Goal: Use online tool/utility: Utilize a website feature to perform a specific function

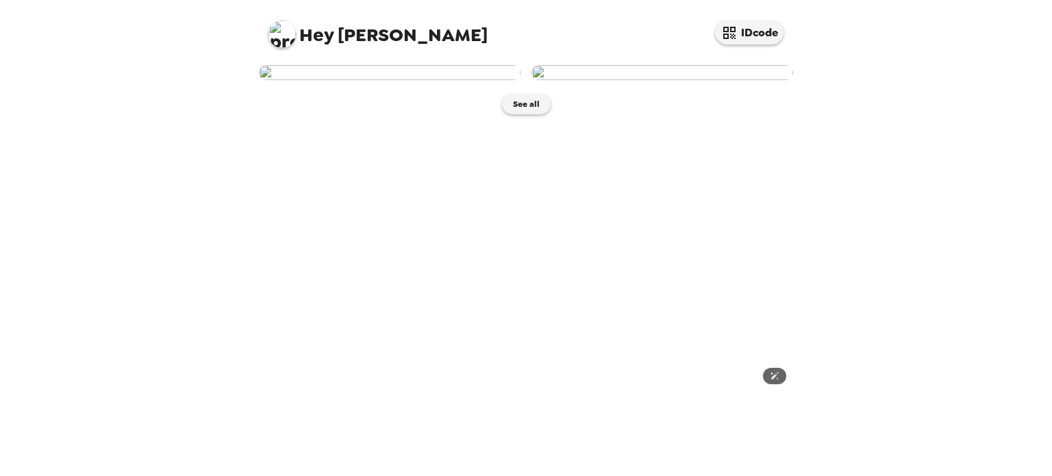
click at [573, 80] on img at bounding box center [663, 72] width 262 height 15
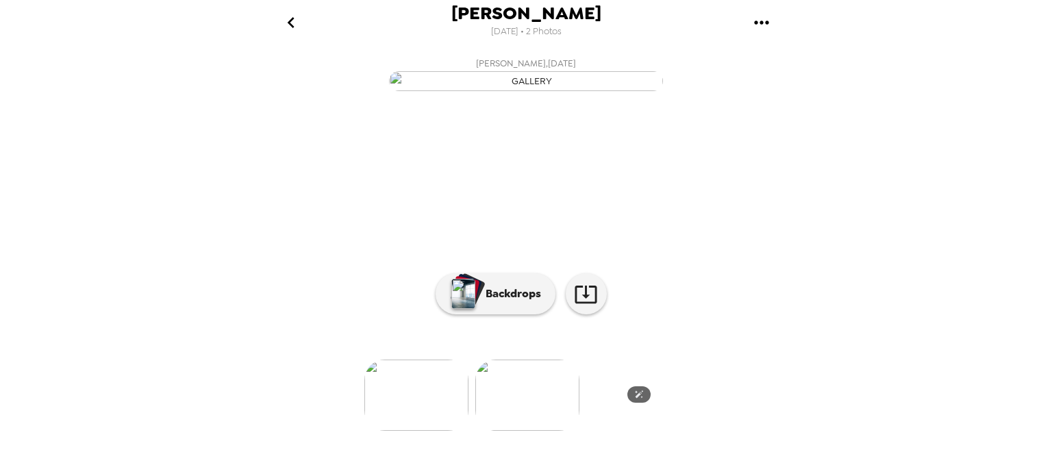
scroll to position [116, 0]
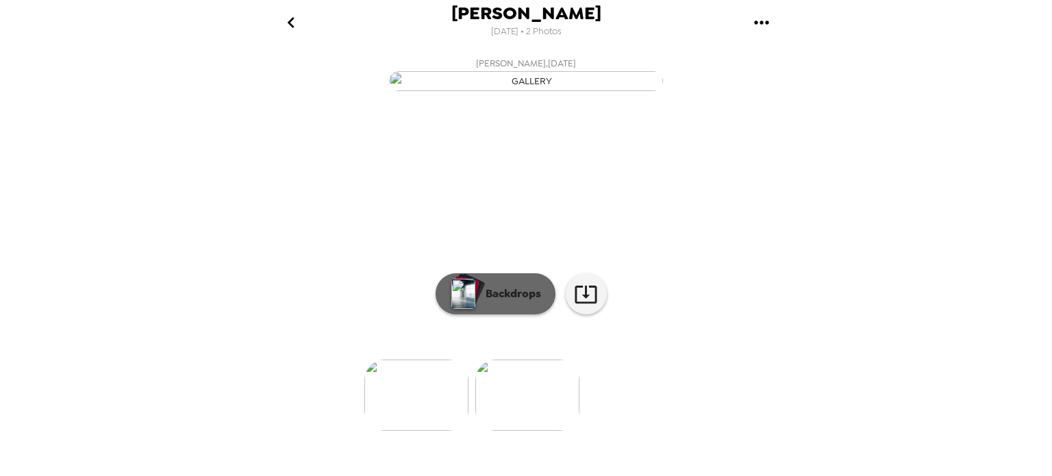
click at [514, 302] on p "Backdrops" at bounding box center [510, 294] width 62 height 16
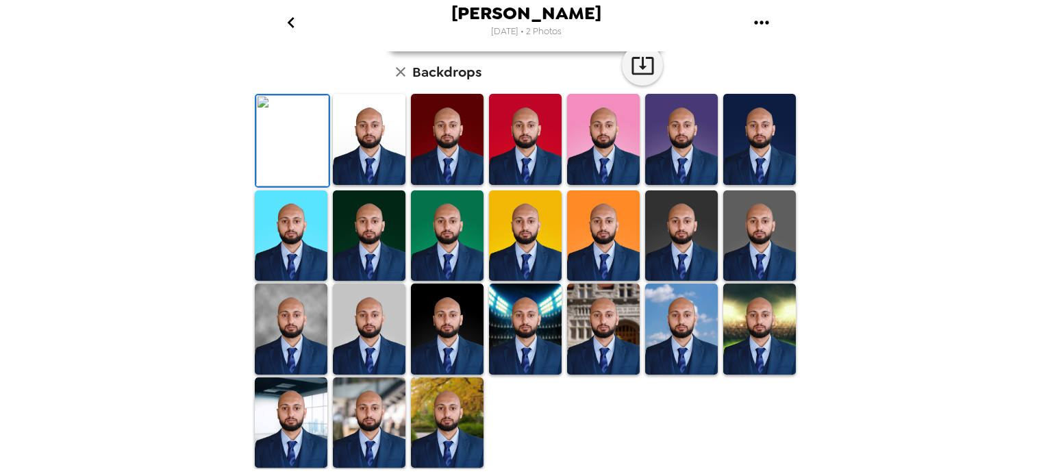
scroll to position [310, 0]
click at [372, 282] on img at bounding box center [369, 235] width 73 height 91
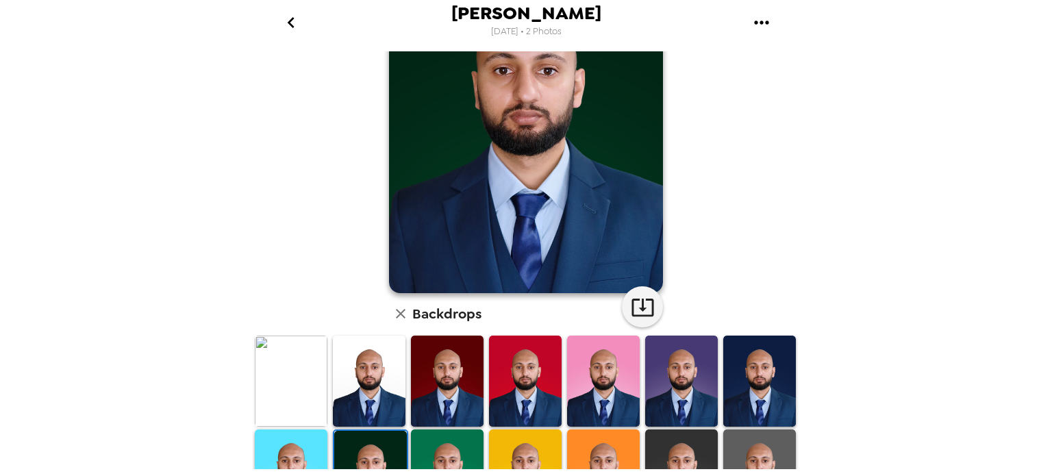
scroll to position [0, 0]
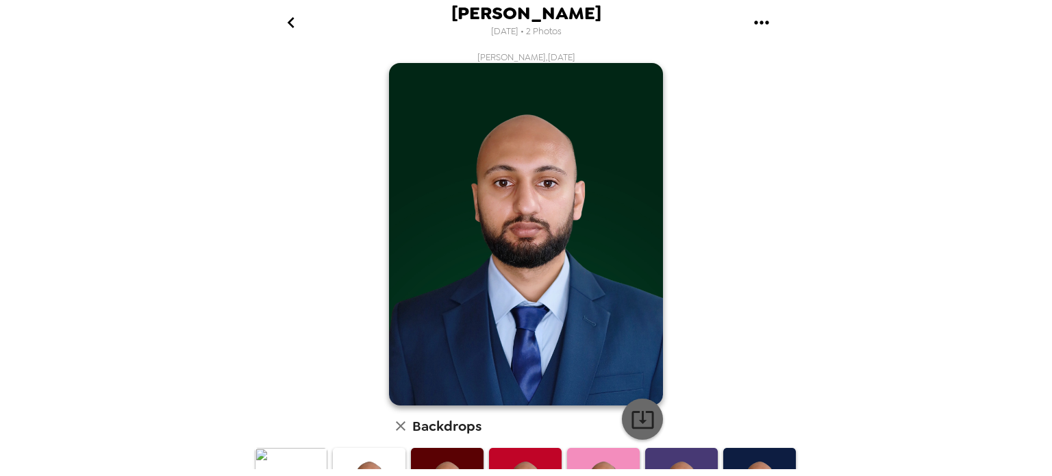
click at [637, 408] on icon "button" at bounding box center [643, 420] width 24 height 24
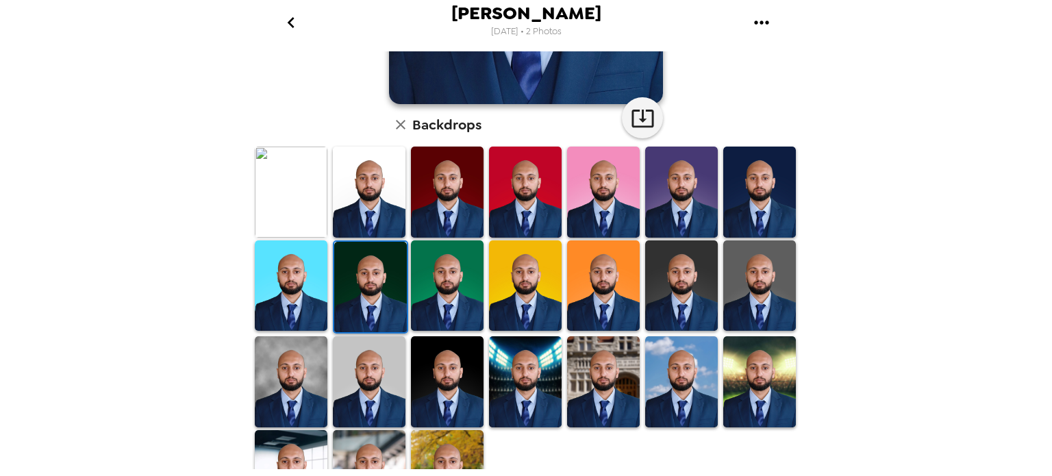
scroll to position [346, 0]
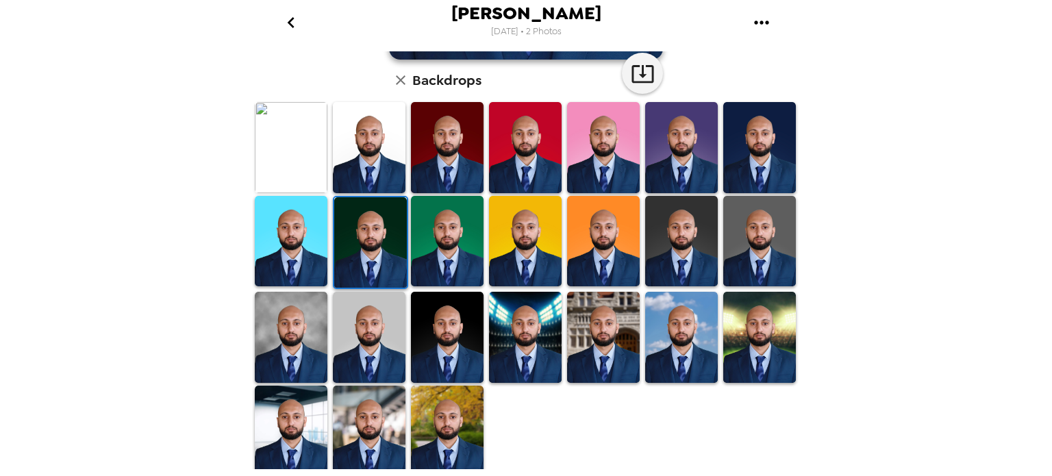
click at [762, 232] on img at bounding box center [759, 241] width 73 height 91
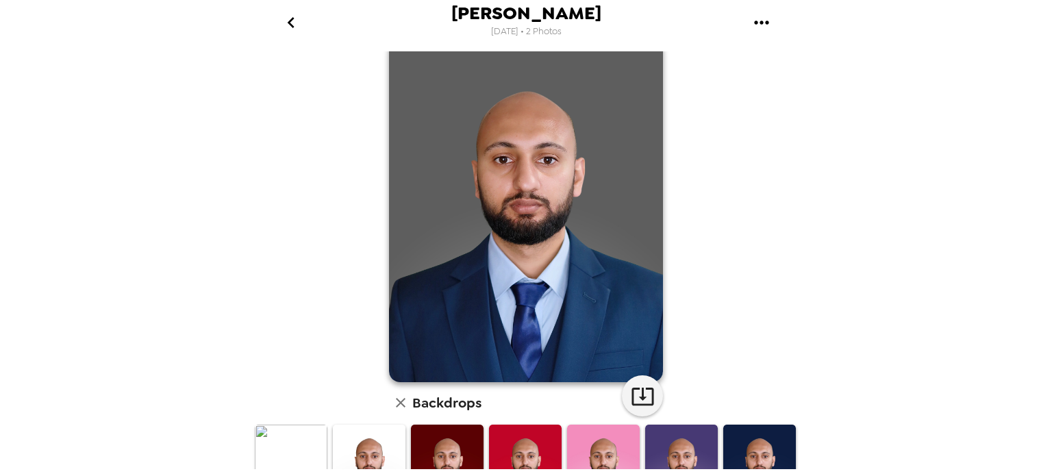
scroll to position [0, 0]
